Goal: Task Accomplishment & Management: Manage account settings

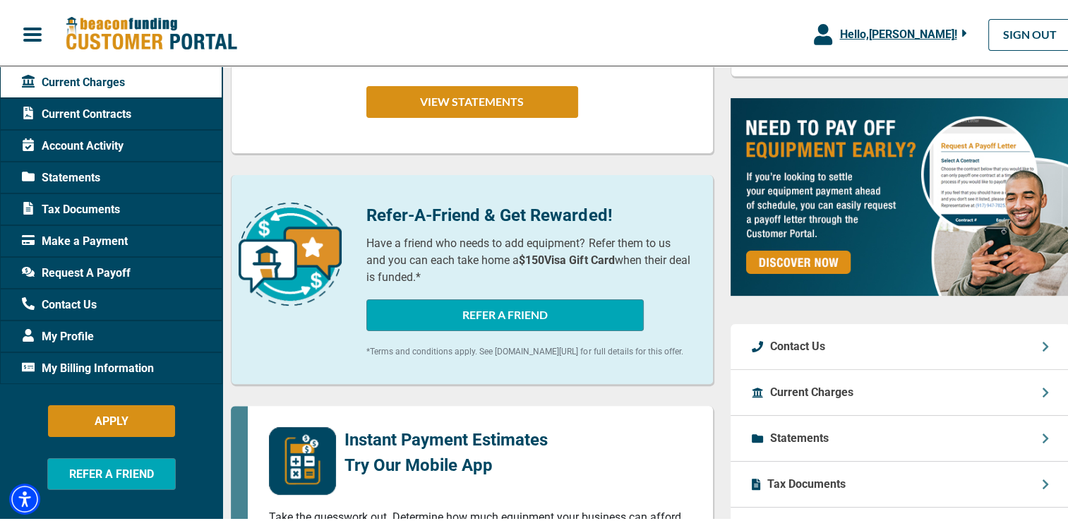
scroll to position [424, 0]
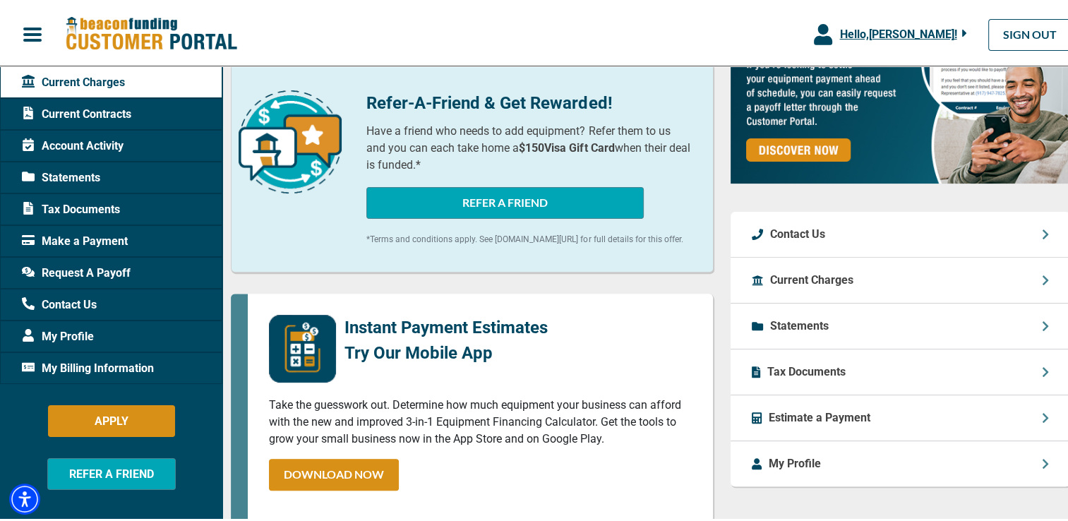
click at [68, 365] on span "My Billing Information" at bounding box center [88, 365] width 132 height 17
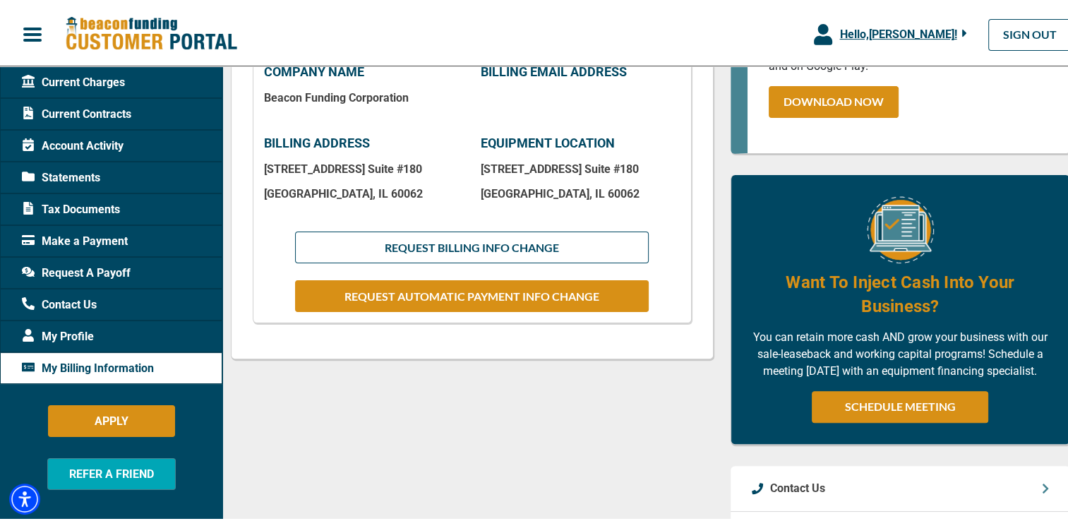
scroll to position [424, 0]
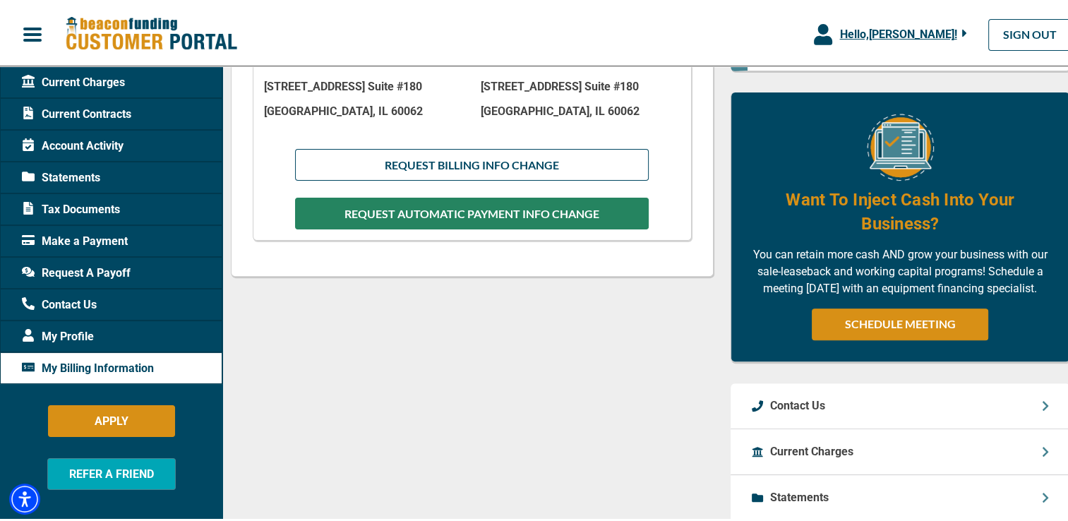
click at [459, 210] on button "REQUEST AUTOMATIC PAYMENT INFO CHANGE" at bounding box center [472, 211] width 354 height 32
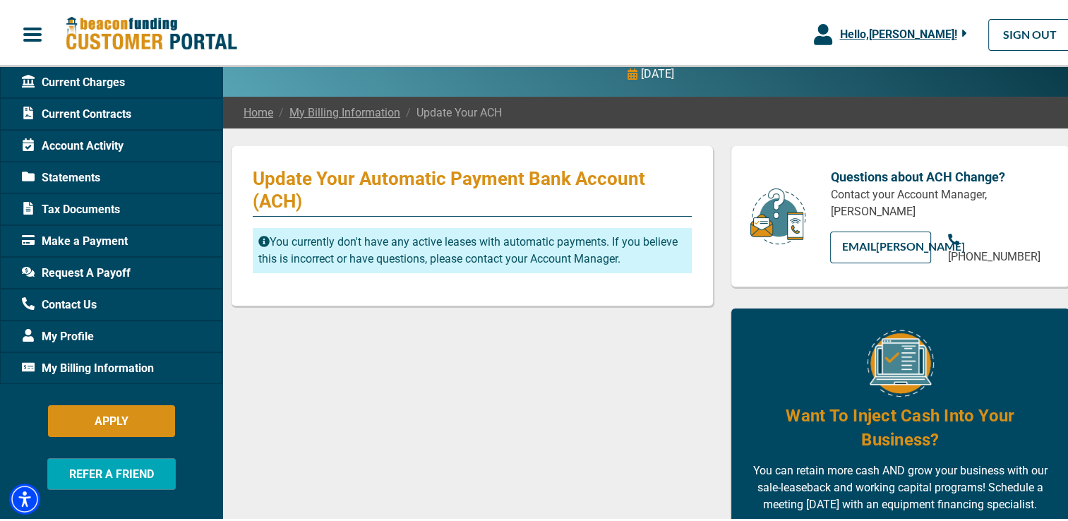
scroll to position [71, 0]
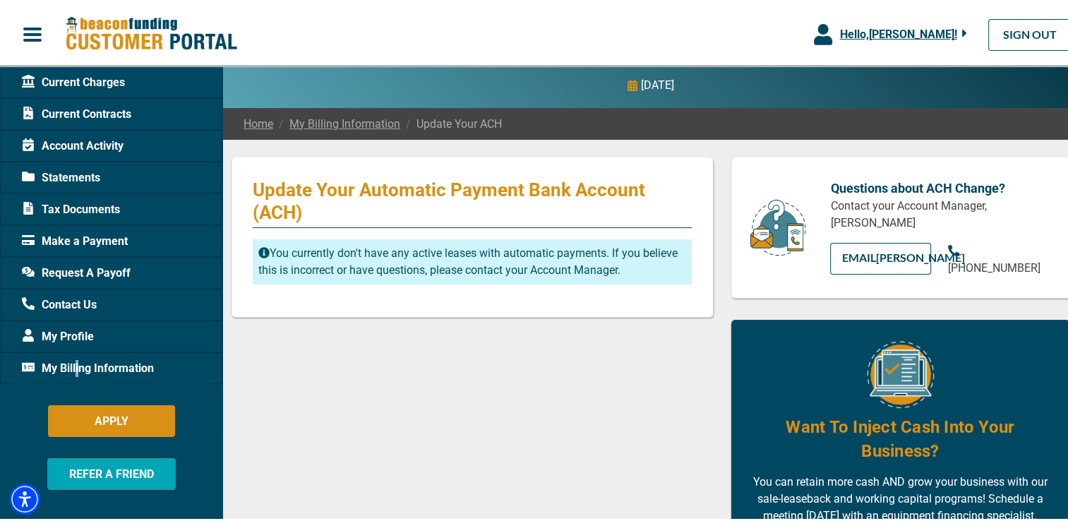
click at [78, 371] on span "My Billing Information" at bounding box center [88, 365] width 132 height 17
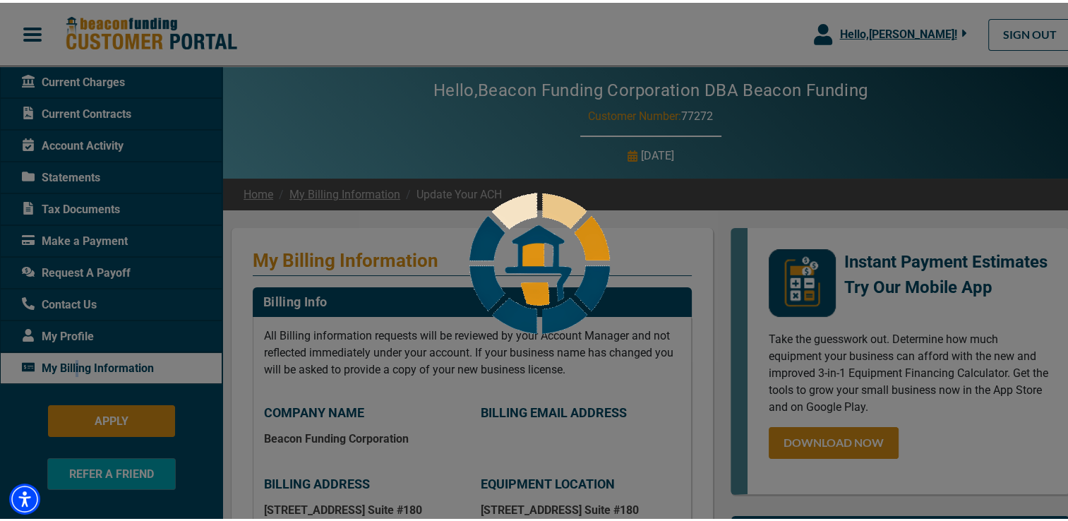
scroll to position [212, 0]
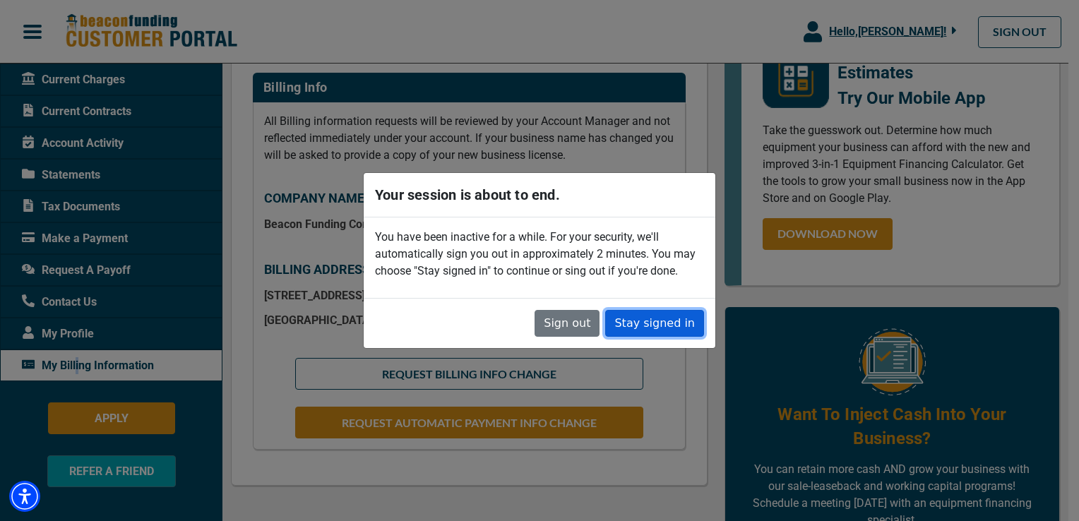
click at [656, 325] on button "Stay signed in" at bounding box center [654, 323] width 99 height 27
click at [689, 316] on button "Stay signed in" at bounding box center [654, 323] width 99 height 27
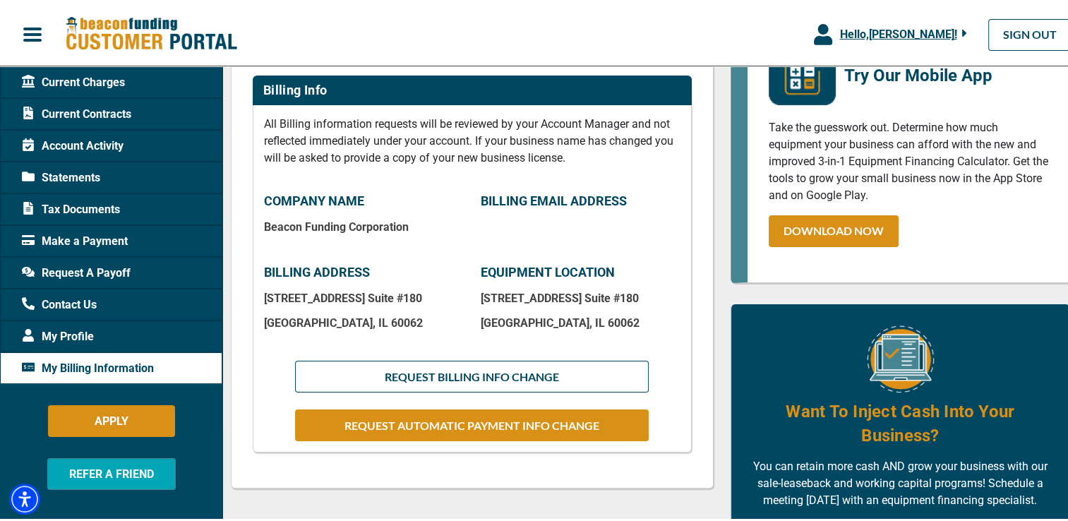
click at [88, 204] on span "Tax Documents" at bounding box center [71, 206] width 98 height 17
